Goal: Check status: Check status

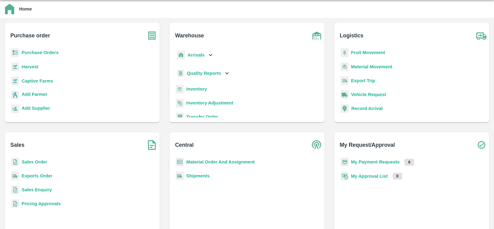
scroll to position [19, 0]
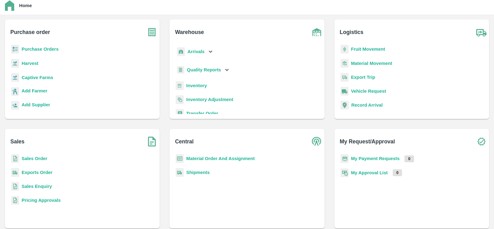
click at [47, 50] on b "Purchase Orders" at bounding box center [40, 49] width 37 height 5
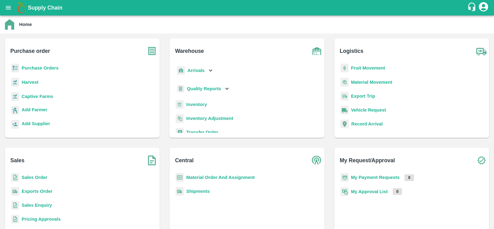
click at [40, 68] on b "Purchase Orders" at bounding box center [40, 68] width 37 height 5
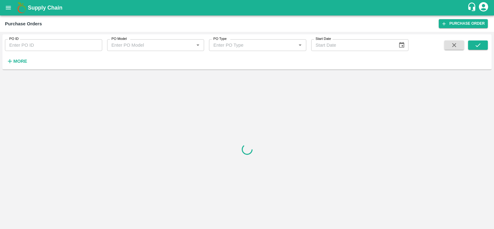
click at [57, 46] on input "PO ID" at bounding box center [53, 45] width 97 height 12
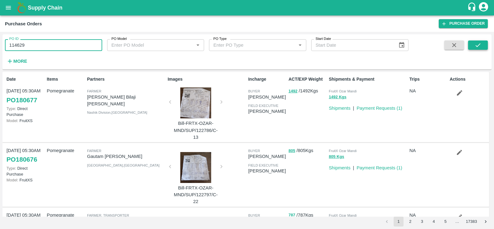
type input "114629"
click at [479, 46] on icon "submit" at bounding box center [478, 45] width 7 height 7
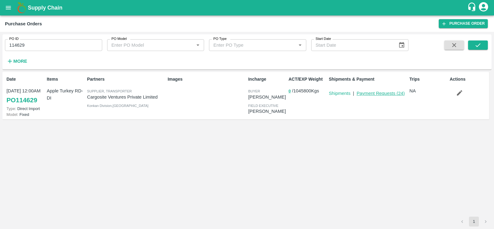
click at [378, 94] on link "Payment Requests ( 24 )" at bounding box center [381, 93] width 48 height 5
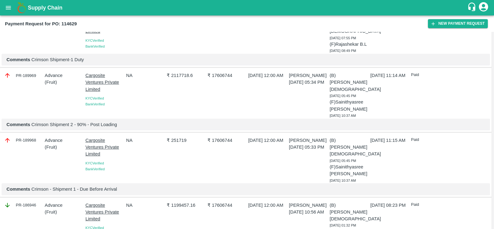
scroll to position [1104, 0]
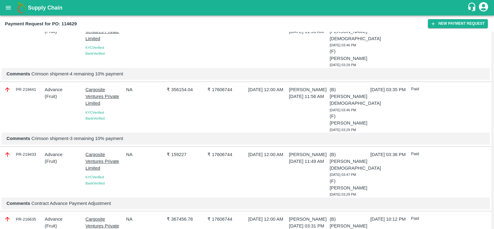
scroll to position [0, 0]
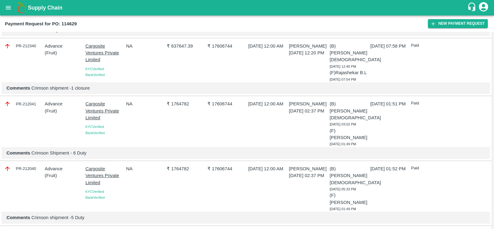
scroll to position [269, 0]
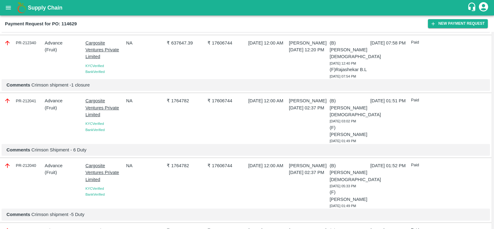
click at [342, 204] on span "[DATE] 01:49 PM" at bounding box center [343, 206] width 27 height 4
click at [78, 146] on p "Comments Crimson Shipment - 6 Duty" at bounding box center [245, 149] width 479 height 7
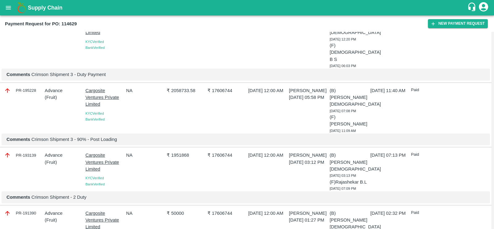
scroll to position [772, 0]
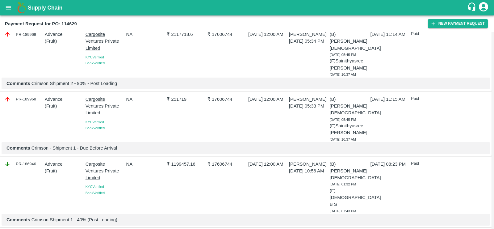
scroll to position [1069, 0]
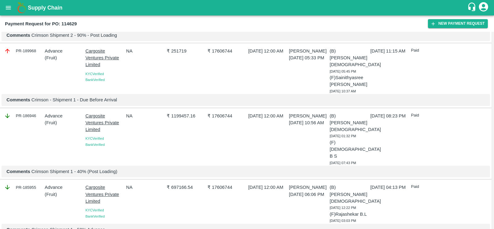
drag, startPoint x: 124, startPoint y: 56, endPoint x: 86, endPoint y: 56, distance: 38.0
drag, startPoint x: 130, startPoint y: 108, endPoint x: 80, endPoint y: 108, distance: 50.4
drag, startPoint x: 122, startPoint y: 163, endPoint x: 78, endPoint y: 163, distance: 43.6
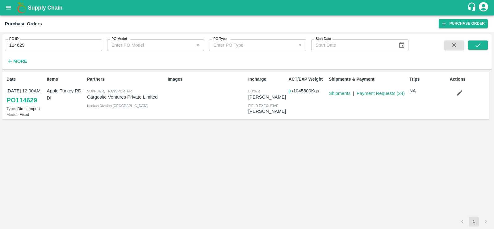
click at [23, 101] on link "PO 114629" at bounding box center [21, 100] width 31 height 11
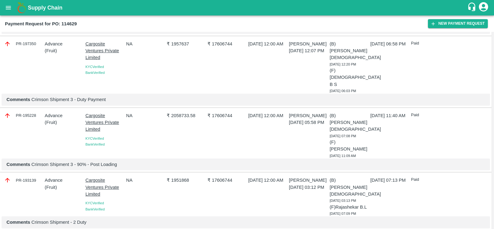
scroll to position [720, 0]
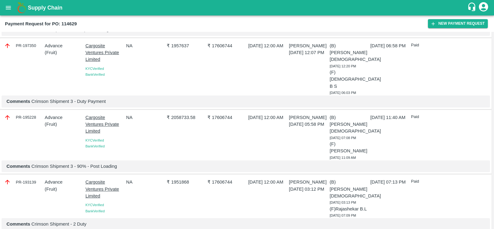
click at [142, 176] on div "NA" at bounding box center [144, 197] width 41 height 42
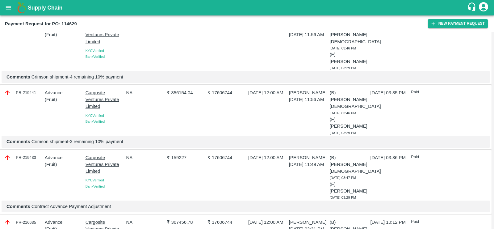
scroll to position [0, 0]
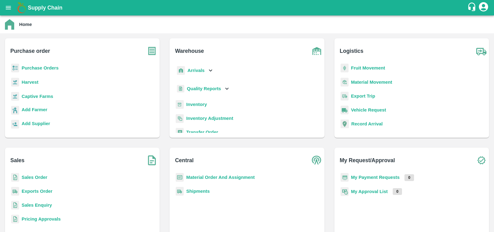
click at [367, 69] on b "Fruit Movement" at bounding box center [368, 68] width 34 height 5
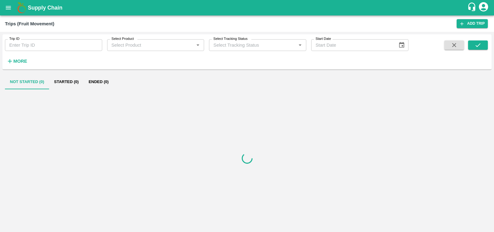
click at [74, 48] on input "Trip ID" at bounding box center [53, 45] width 97 height 12
paste input "54279"
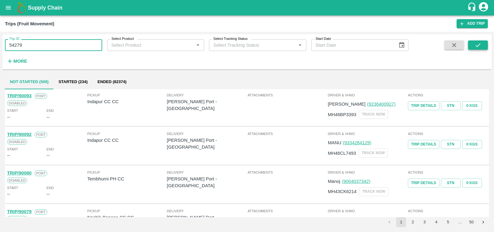
type input "54279"
click at [475, 46] on button "submit" at bounding box center [478, 44] width 20 height 9
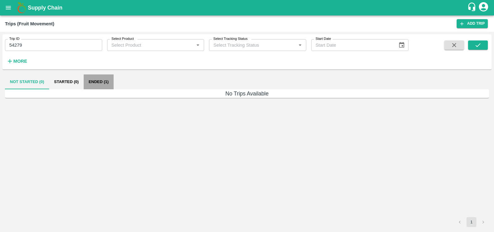
click at [101, 84] on button "Ended (1)" at bounding box center [99, 81] width 30 height 15
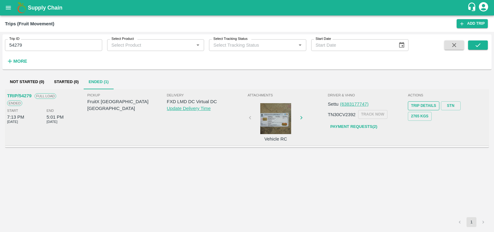
click at [419, 106] on link "Trip Details" at bounding box center [423, 105] width 31 height 9
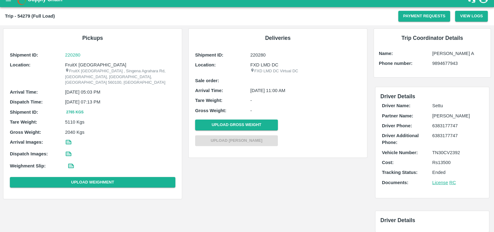
scroll to position [10, 0]
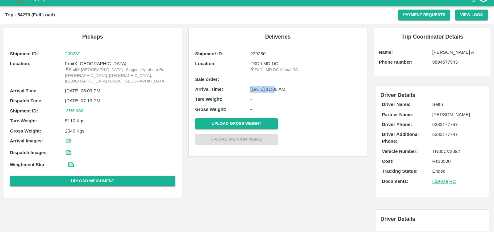
drag, startPoint x: 251, startPoint y: 90, endPoint x: 275, endPoint y: 87, distance: 24.6
click at [275, 87] on p "[DATE] 11:00 AM" at bounding box center [306, 89] width 110 height 7
copy p "30 Mar 2024"
